Goal: Task Accomplishment & Management: Manage account settings

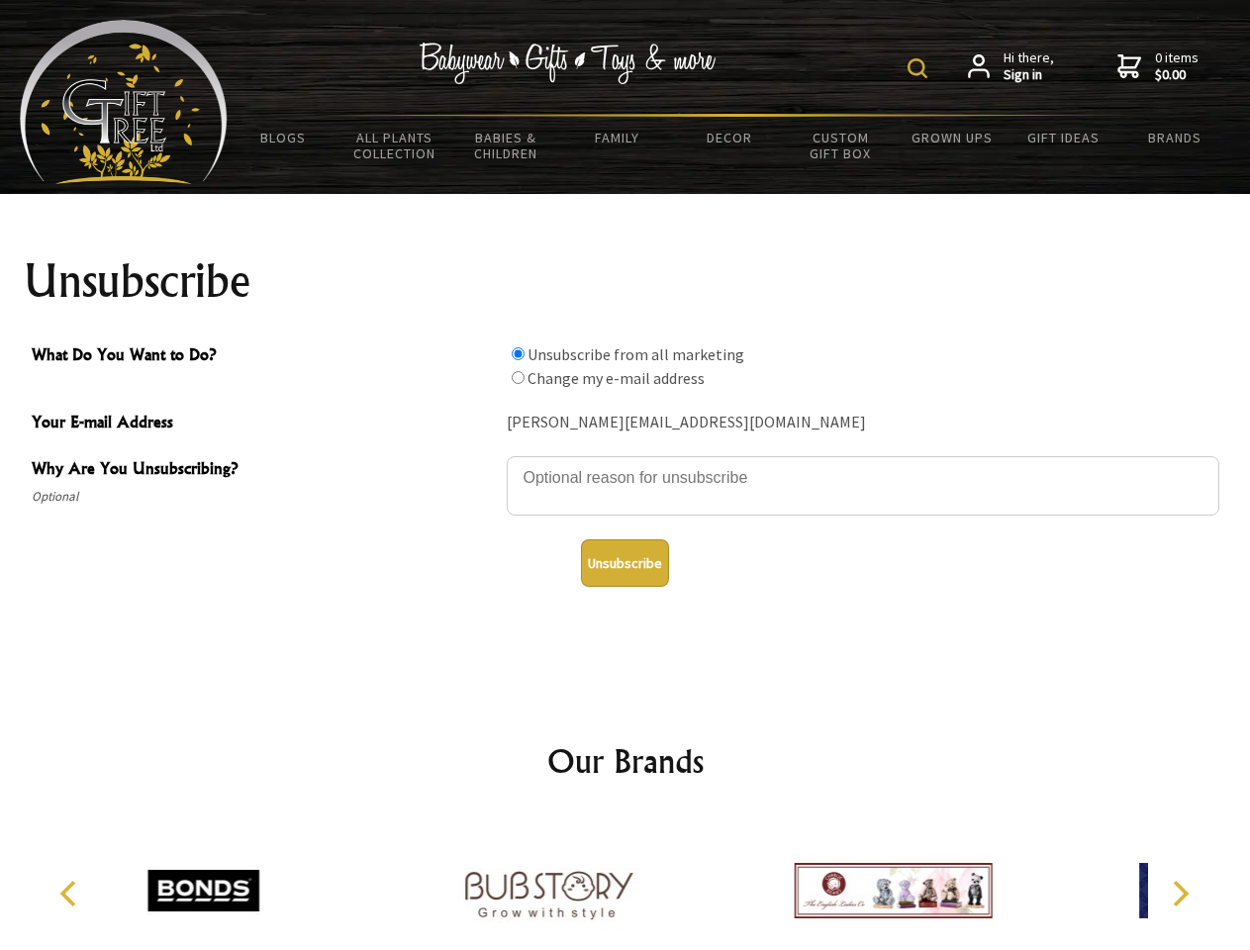
click at [921, 68] on img at bounding box center [918, 68] width 20 height 20
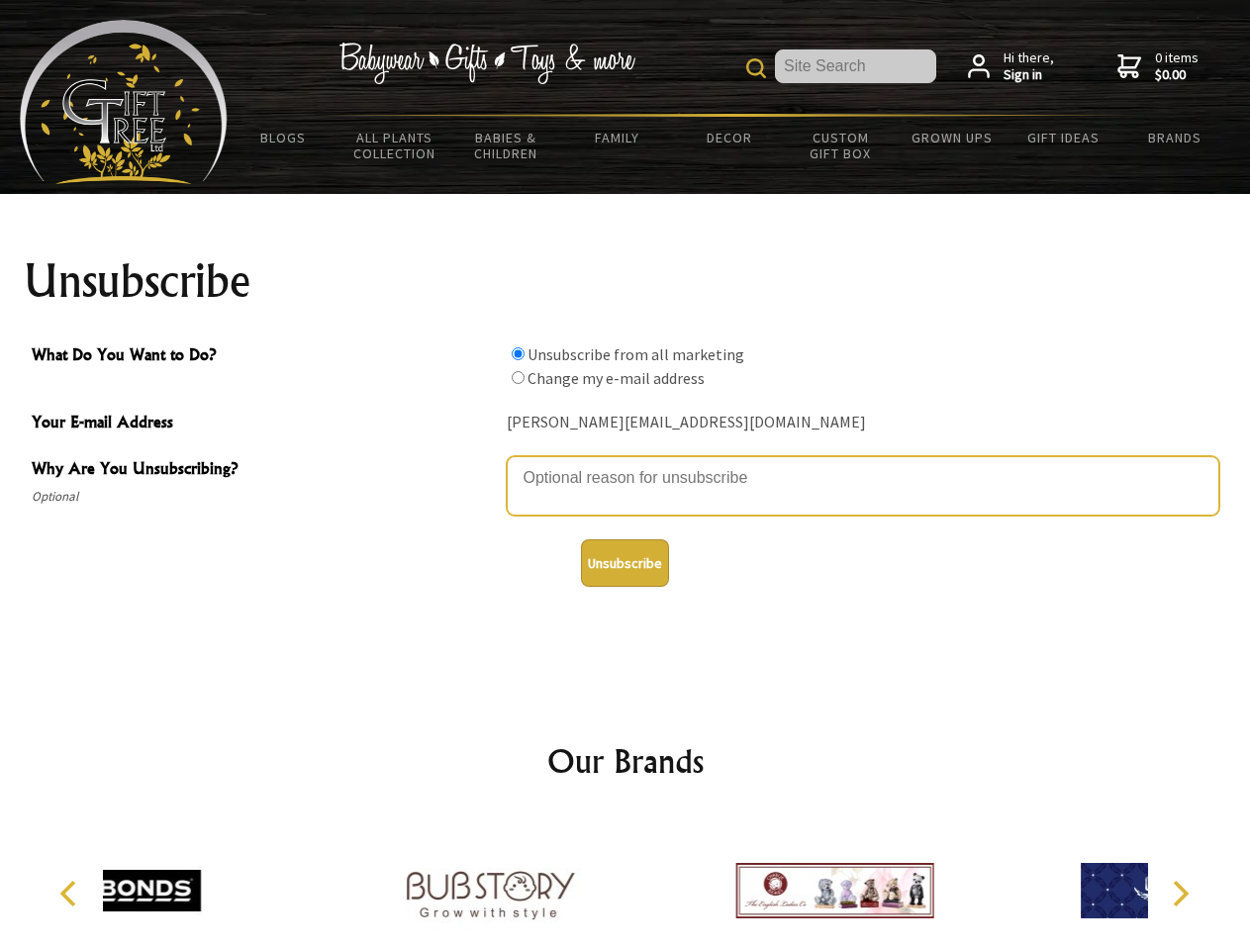
click at [626, 463] on textarea "Why Are You Unsubscribing?" at bounding box center [863, 485] width 713 height 59
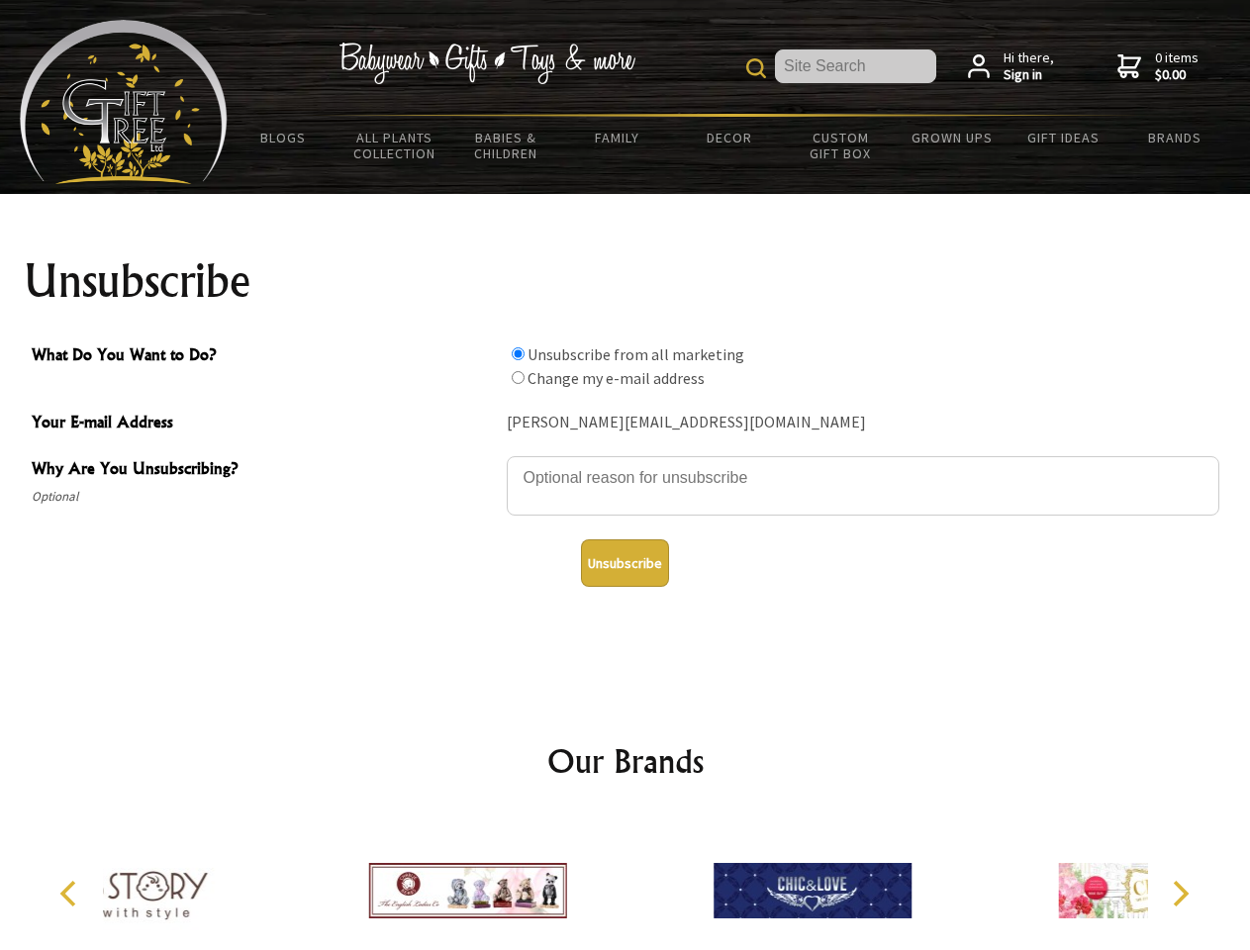
click at [518, 353] on input "What Do You Want to Do?" at bounding box center [518, 353] width 13 height 13
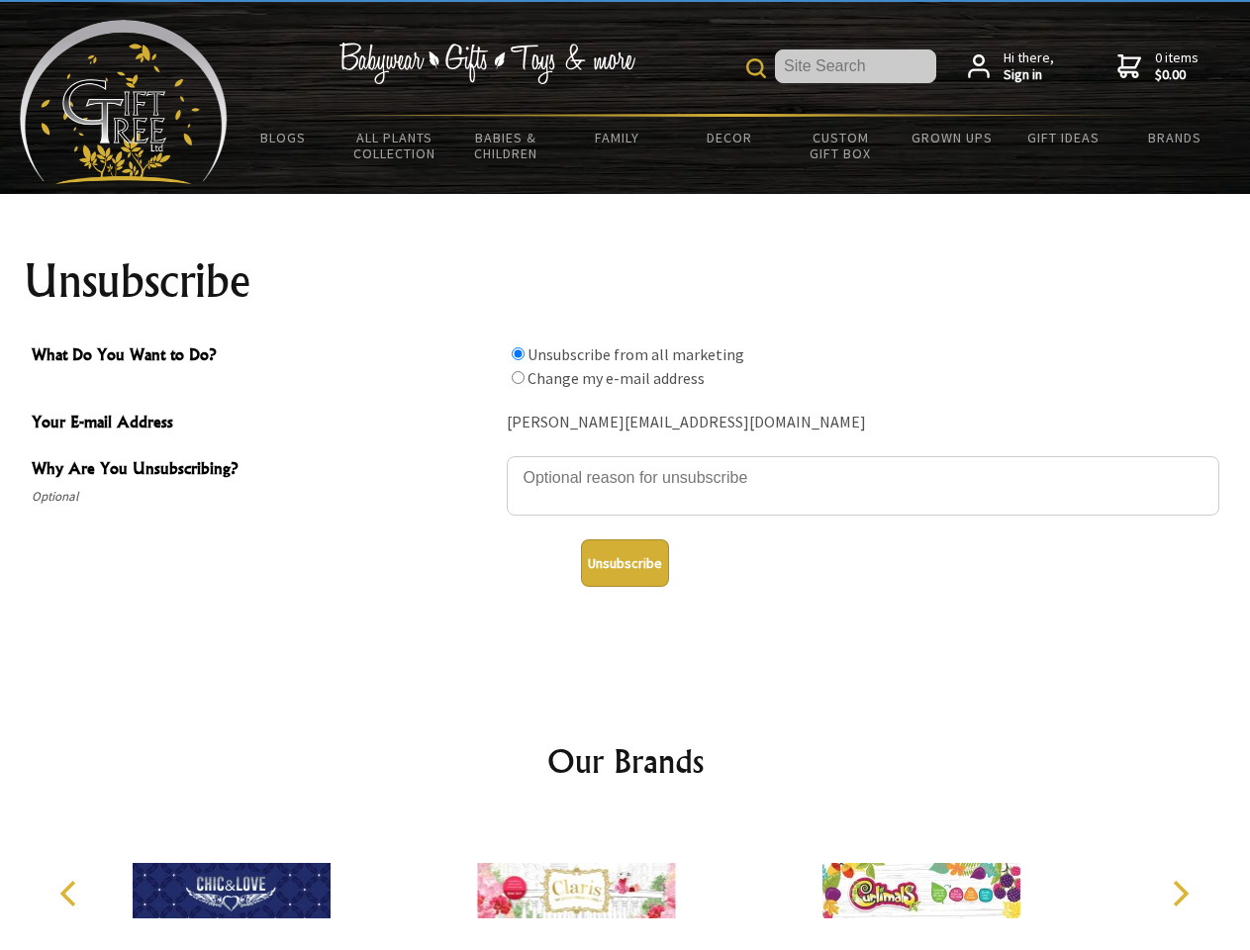
click at [518, 377] on input "What Do You Want to Do?" at bounding box center [518, 377] width 13 height 13
radio input "true"
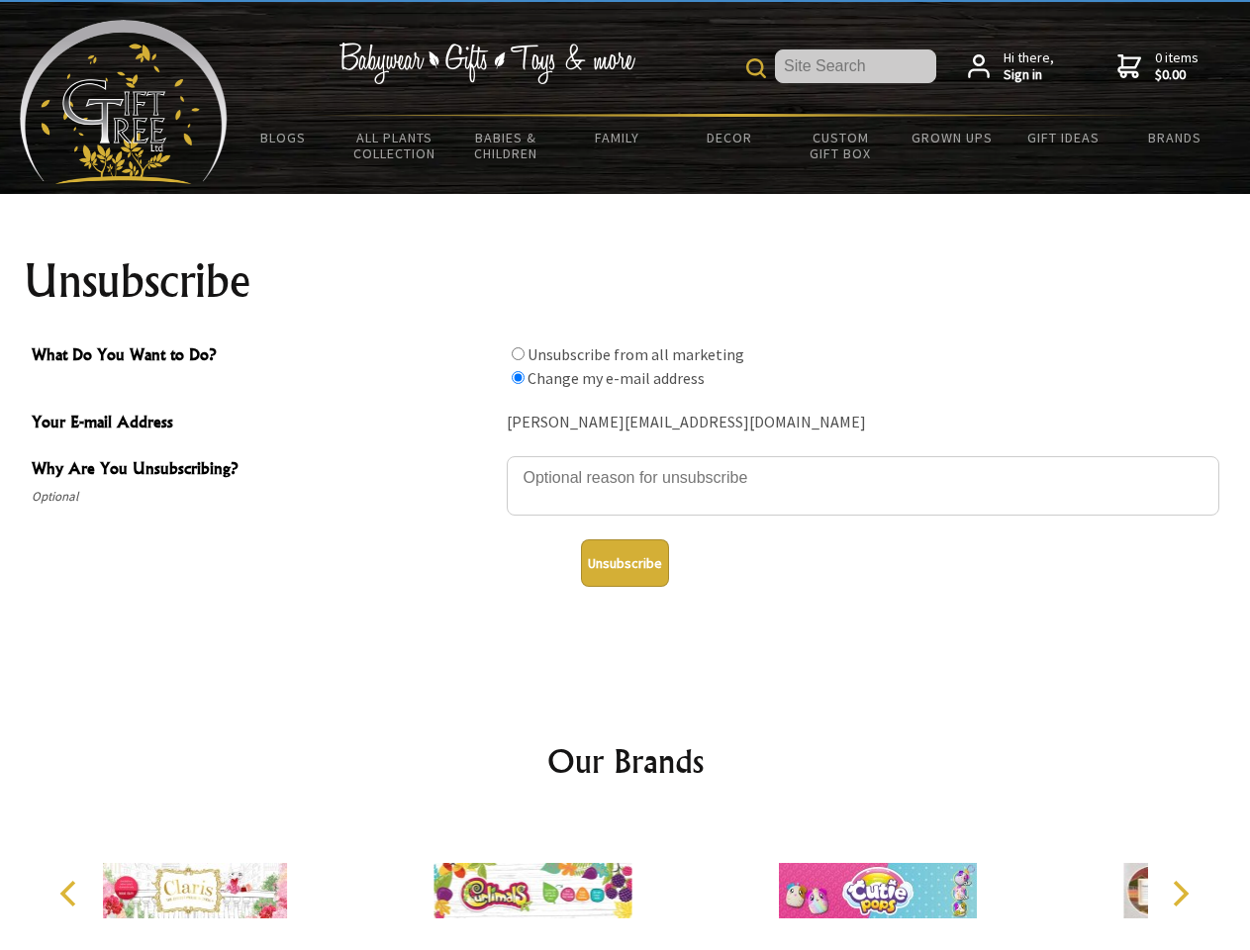
click at [625, 563] on button "Unsubscribe" at bounding box center [625, 564] width 88 height 48
click at [626, 883] on img at bounding box center [533, 891] width 198 height 149
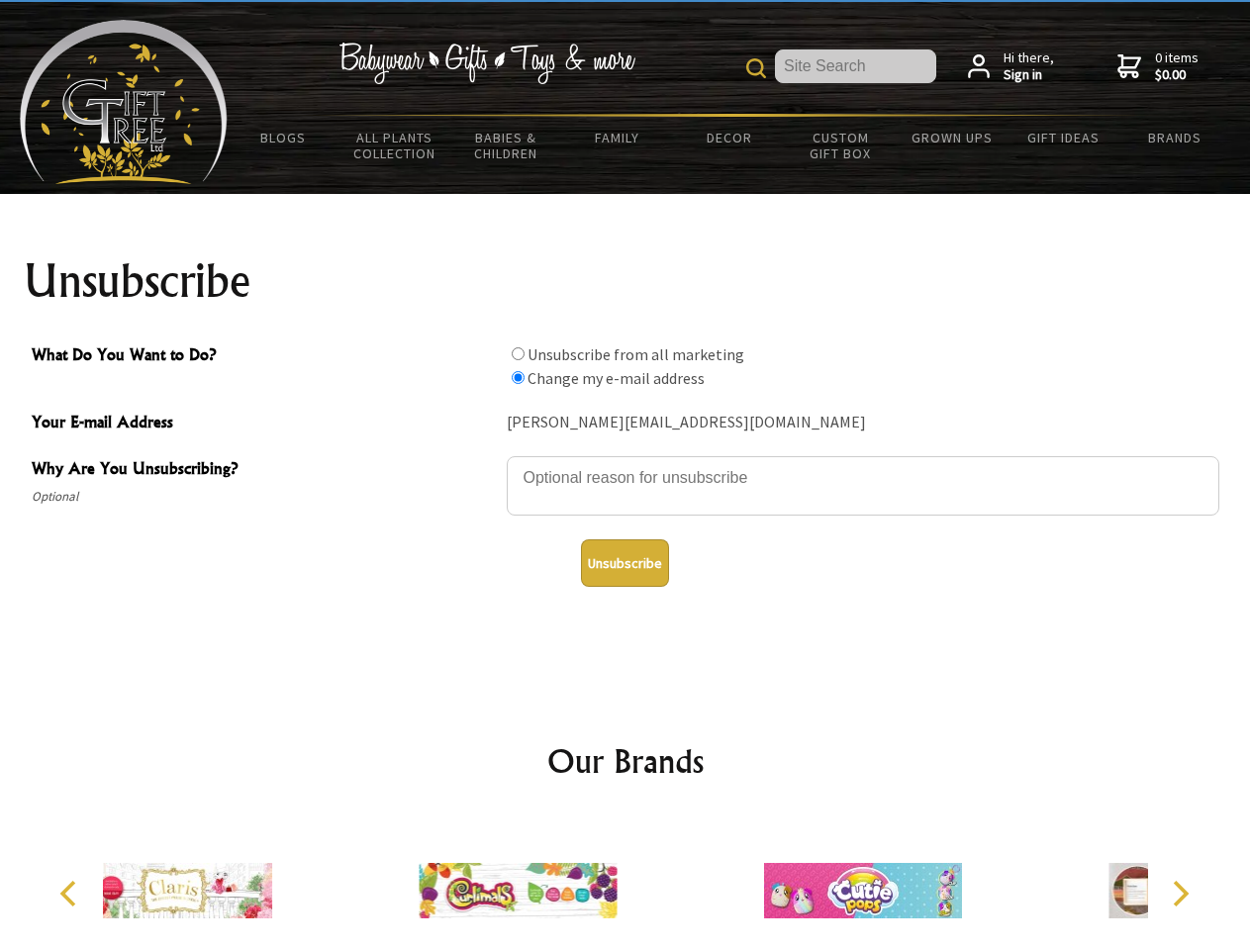
click at [71, 894] on icon "Previous" at bounding box center [70, 894] width 26 height 26
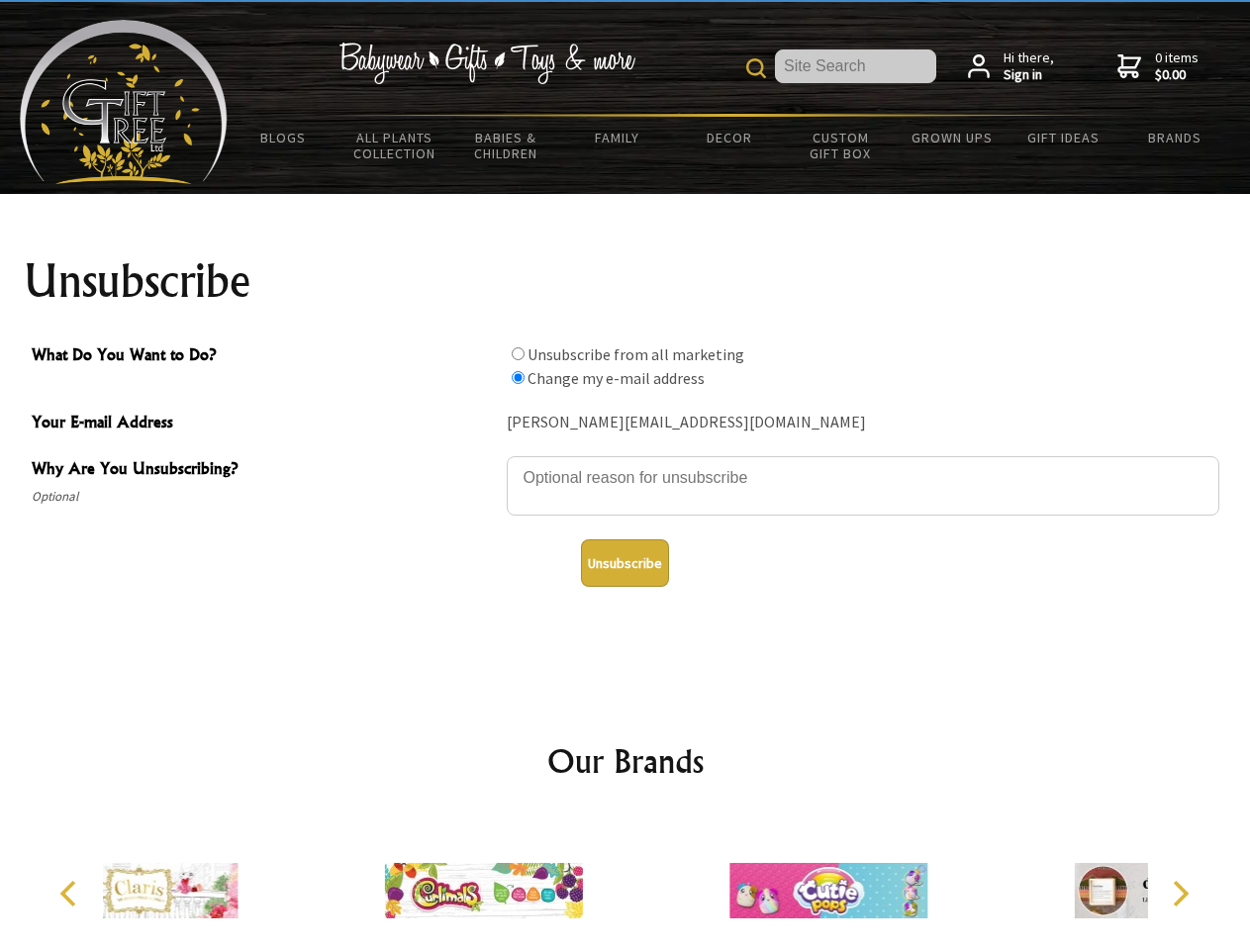
click at [1180, 894] on icon "Next" at bounding box center [1179, 894] width 26 height 26
